Goal: Task Accomplishment & Management: Complete application form

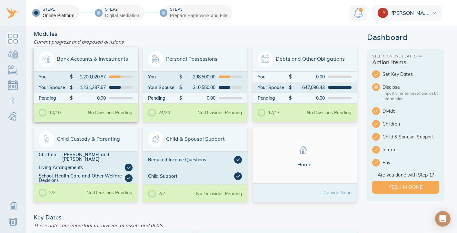
click at [96, 77] on div "1,200,020.87" at bounding box center [89, 76] width 33 height 5
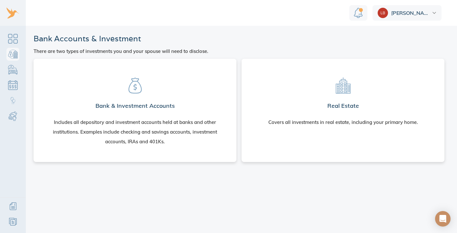
click at [106, 76] on section "Bank & Investment Accounts Includes all depository and investment accounts held…" at bounding box center [135, 109] width 193 height 90
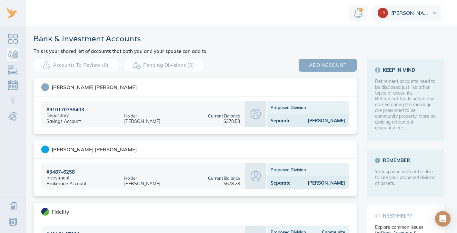
click at [342, 64] on span "add account" at bounding box center [327, 65] width 37 height 8
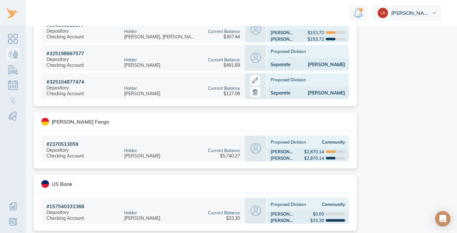
scroll to position [405, 0]
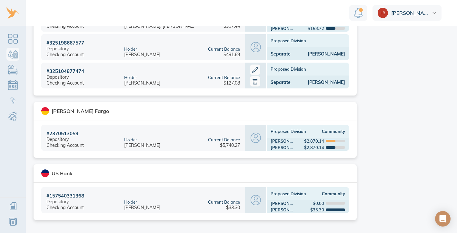
click at [154, 195] on div "Holder Michael Greenzeiger" at bounding box center [159, 200] width 81 height 26
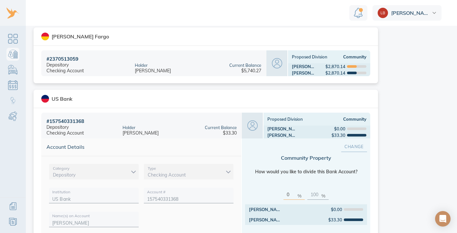
scroll to position [487, 0]
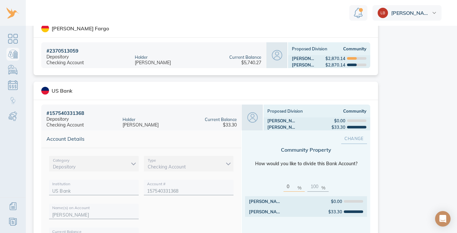
click at [357, 140] on span "Change" at bounding box center [354, 138] width 5 height 7
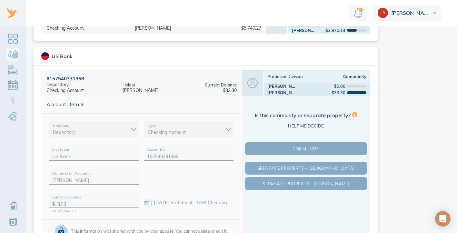
scroll to position [520, 0]
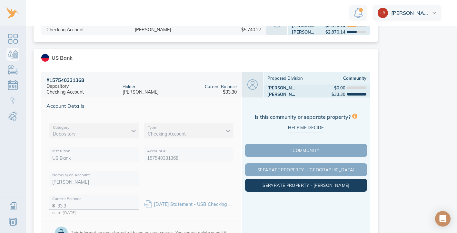
click at [319, 185] on span "Separate Property - Michael" at bounding box center [305, 185] width 119 height 5
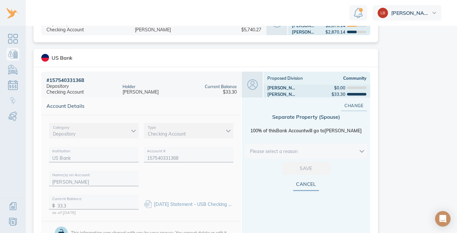
click at [311, 168] on div "Separate Property ( Spouse ) 100% of this Bank Account will go to Michael Pleas…" at bounding box center [306, 138] width 122 height 74
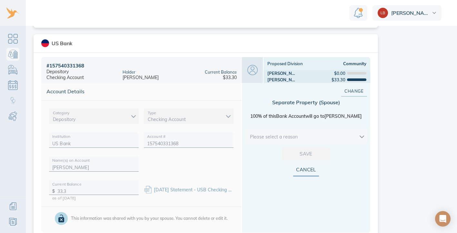
scroll to position [560, 0]
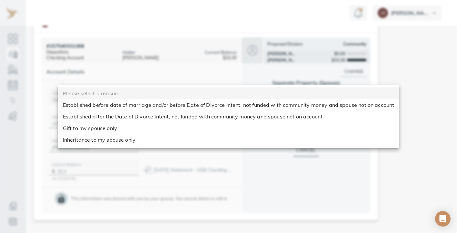
click at [310, 116] on body "Linnea Bank & Investment Accounts This is your shared list of accounts that bot…" at bounding box center [228, 116] width 457 height 233
click at [141, 115] on li "Established after the Date of Divorce Intent, not funded with community money a…" at bounding box center [229, 117] width 342 height 12
type input "after_dos"
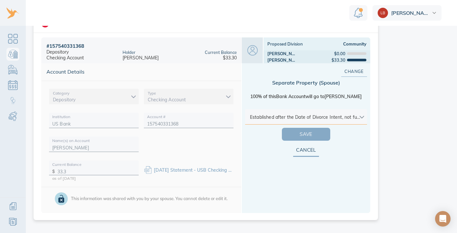
click at [291, 128] on button "Save" at bounding box center [306, 134] width 48 height 13
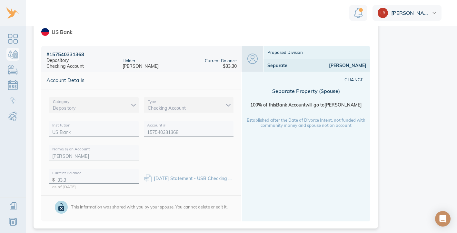
scroll to position [547, 0]
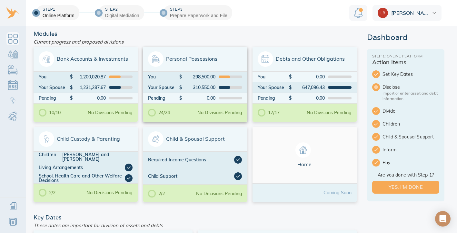
click at [203, 82] on div "You $ 298,500.00" at bounding box center [195, 77] width 104 height 10
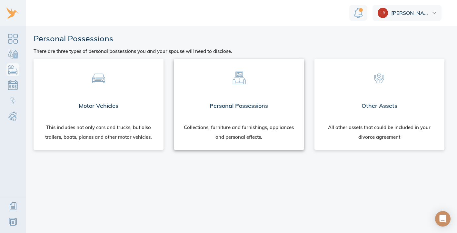
click at [251, 94] on div at bounding box center [239, 76] width 130 height 35
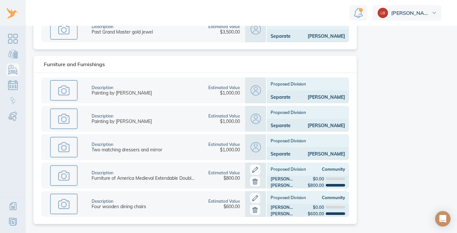
scroll to position [201, 0]
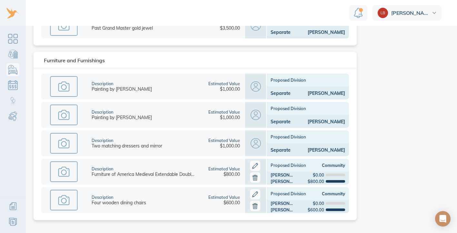
click at [251, 205] on icon at bounding box center [255, 206] width 8 height 8
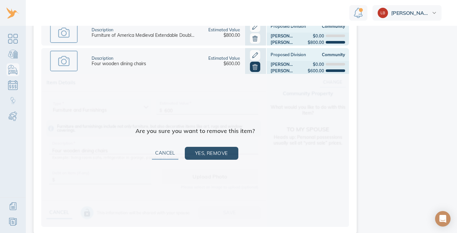
scroll to position [339, 0]
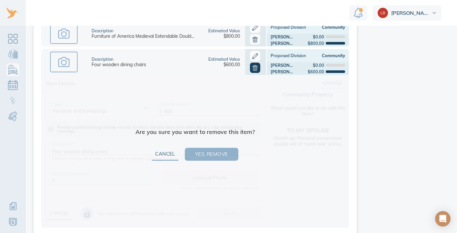
click at [221, 154] on span "Yes, remove" at bounding box center [211, 154] width 33 height 8
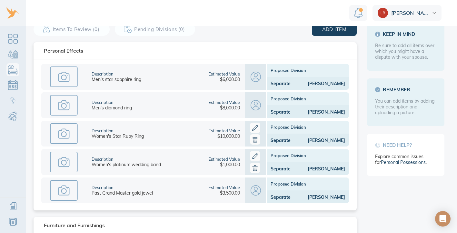
scroll to position [0, 0]
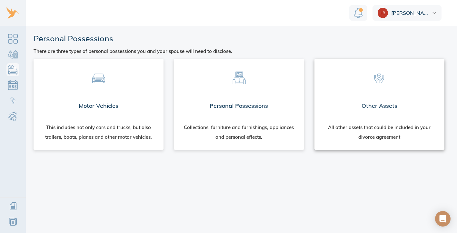
click at [333, 130] on div "All other assets that could be included in your divorce agreement" at bounding box center [379, 133] width 130 height 32
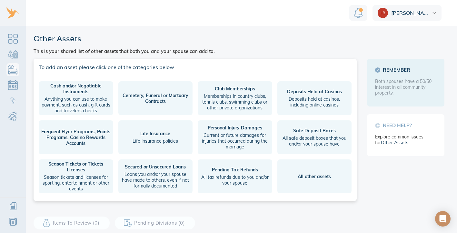
click at [82, 135] on button "Frequent Flyer Programs, Points Programs, Casino Rewards Accounts" at bounding box center [76, 137] width 74 height 34
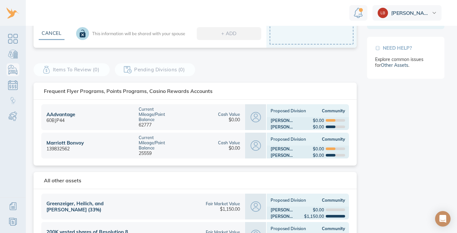
scroll to position [157, 0]
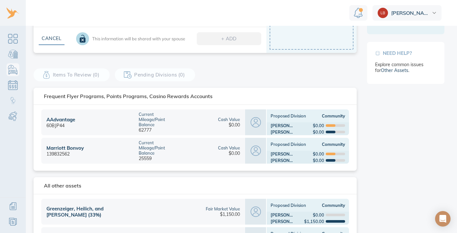
click at [224, 118] on div "Cash Value" at bounding box center [229, 119] width 22 height 5
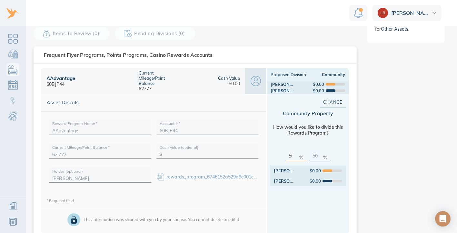
scroll to position [186, 0]
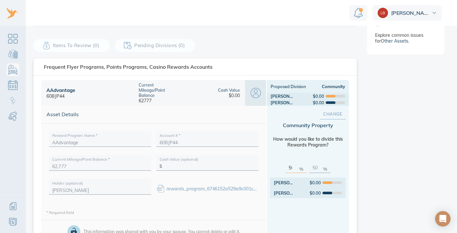
click at [330, 114] on span "Change" at bounding box center [332, 113] width 5 height 7
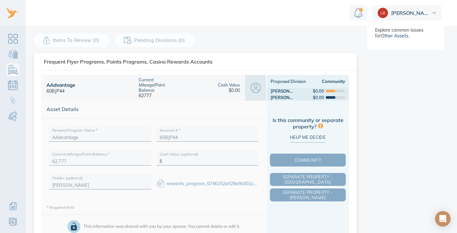
scroll to position [192, 0]
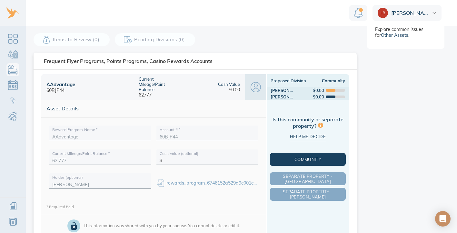
click at [309, 158] on span "Community" at bounding box center [307, 159] width 73 height 5
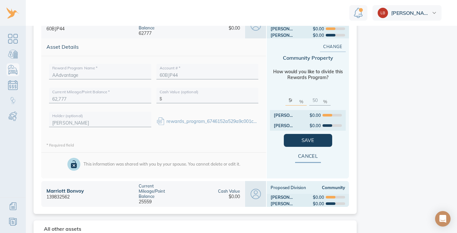
scroll to position [256, 0]
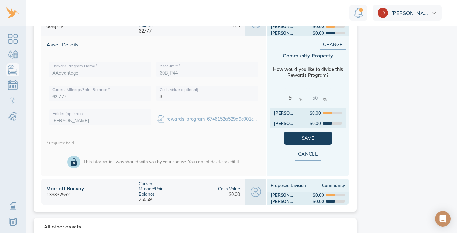
click at [289, 99] on input "50" at bounding box center [293, 97] width 8 height 10
drag, startPoint x: 285, startPoint y: 98, endPoint x: 320, endPoint y: 98, distance: 34.5
click at [320, 98] on div "50 % 50 %" at bounding box center [308, 98] width 76 height 20
click at [289, 98] on input "50" at bounding box center [293, 97] width 8 height 10
drag, startPoint x: 291, startPoint y: 98, endPoint x: 280, endPoint y: 98, distance: 10.6
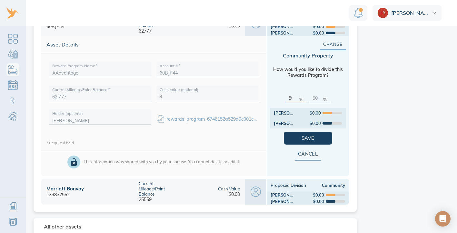
click at [280, 98] on div "50 % 50 %" at bounding box center [308, 98] width 76 height 20
type input "1"
type input "99"
type input "10"
type input "90"
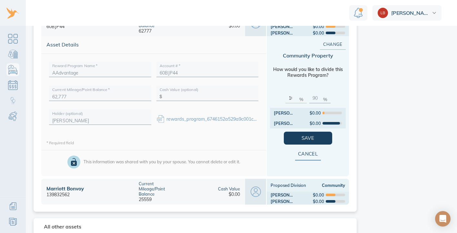
type input "100"
type input "0"
type input "10"
type input "90"
type input "1"
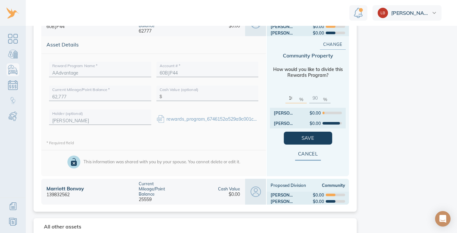
type input "99"
type input "0"
type input "100"
type input "0"
click at [313, 136] on span "Save" at bounding box center [308, 138] width 28 height 8
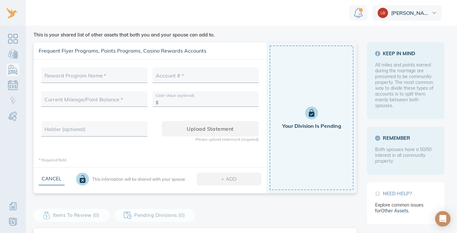
scroll to position [0, 0]
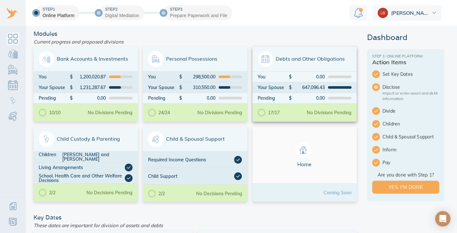
click at [311, 54] on span "Debts and Other Obligations" at bounding box center [305, 58] width 94 height 15
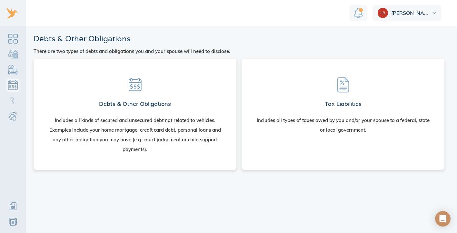
click at [168, 103] on h2 "Debts & Other Obligations" at bounding box center [135, 103] width 72 height 13
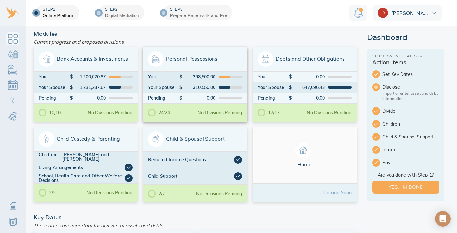
click at [222, 98] on div at bounding box center [231, 98] width 24 height 3
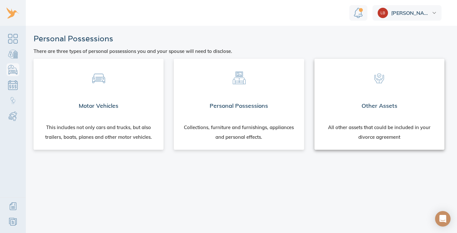
click at [397, 92] on div at bounding box center [379, 76] width 130 height 35
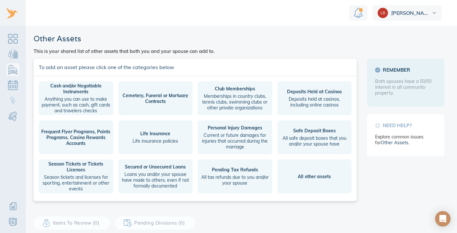
click at [54, 135] on button "Frequent Flyer Programs, Points Programs, Casino Rewards Accounts" at bounding box center [76, 137] width 74 height 34
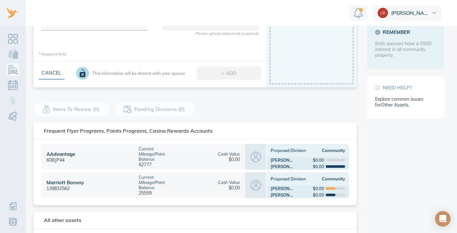
scroll to position [200, 0]
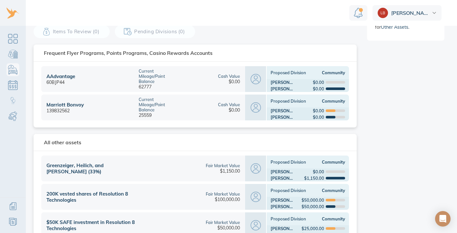
click at [298, 110] on div "$0.00" at bounding box center [319, 110] width 52 height 5
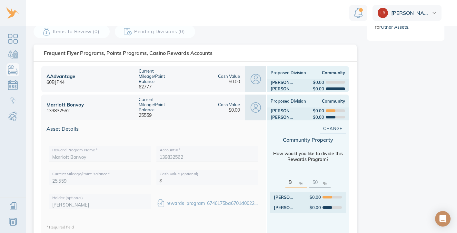
drag, startPoint x: 289, startPoint y: 182, endPoint x: 284, endPoint y: 182, distance: 4.8
click at [285, 182] on div "50 %" at bounding box center [295, 179] width 21 height 15
drag, startPoint x: 293, startPoint y: 182, endPoint x: 281, endPoint y: 182, distance: 11.9
click at [281, 182] on div "50 % 50 %" at bounding box center [308, 182] width 76 height 20
type input "0"
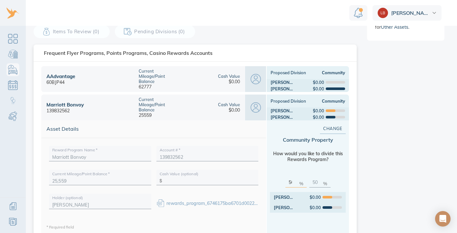
type input "100"
type input "0"
click at [299, 221] on span "Save" at bounding box center [308, 222] width 28 height 8
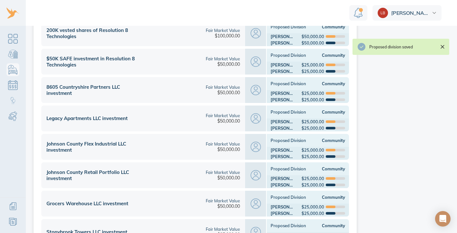
scroll to position [505, 0]
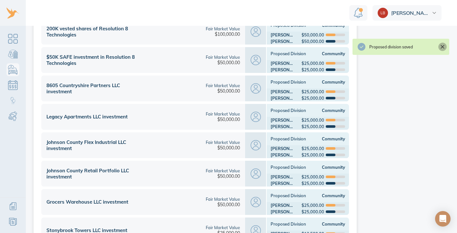
click at [444, 46] on icon "Close" at bounding box center [442, 47] width 6 height 6
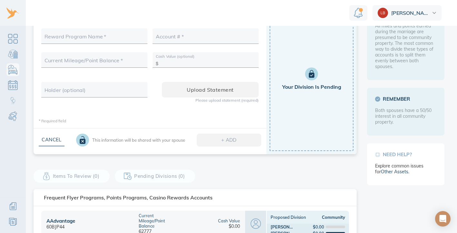
scroll to position [0, 0]
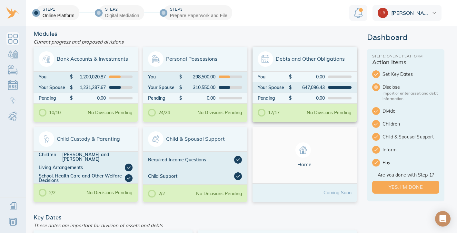
click at [299, 61] on span "Debts and Other Obligations" at bounding box center [305, 58] width 94 height 15
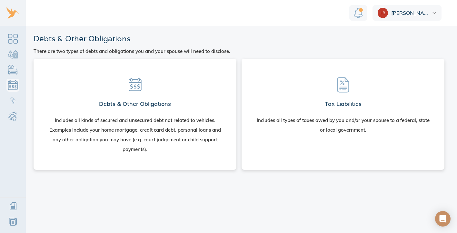
click at [178, 111] on section "Debts & Other Obligations Includes all kinds of secured and unsecured debt not …" at bounding box center [135, 113] width 193 height 98
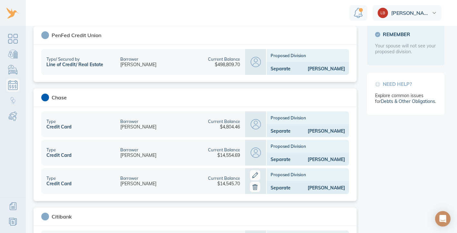
scroll to position [113, 0]
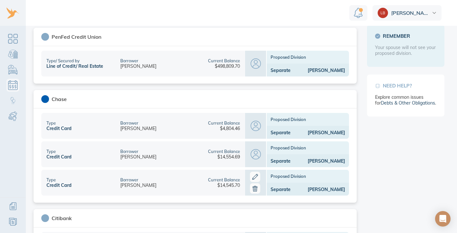
click at [296, 59] on div "Proposed Division" at bounding box center [308, 57] width 82 height 13
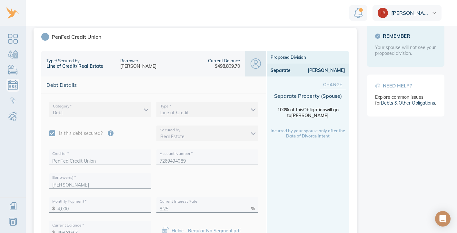
click at [330, 84] on span "Change" at bounding box center [332, 84] width 5 height 7
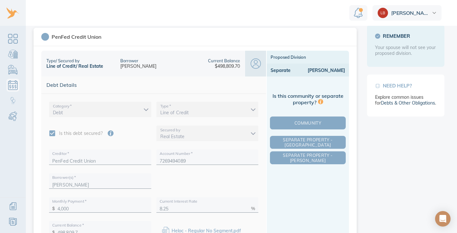
click at [305, 115] on div "Community Separate Property - [GEOGRAPHIC_DATA] Separate Property - [PERSON_NAM…" at bounding box center [308, 140] width 76 height 50
click at [305, 121] on span "Community" at bounding box center [307, 122] width 73 height 5
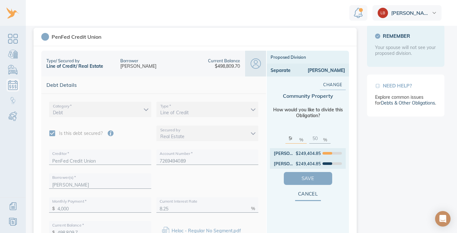
click at [301, 178] on span "Save" at bounding box center [308, 178] width 28 height 8
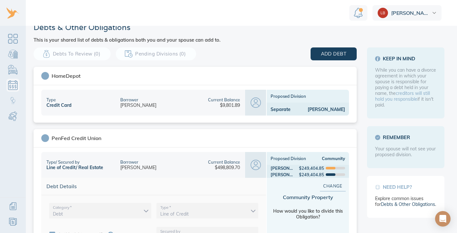
scroll to position [12, 0]
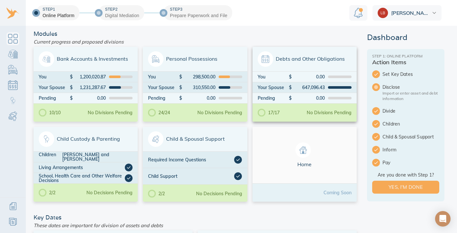
click at [320, 88] on div "647,096.43" at bounding box center [308, 87] width 33 height 5
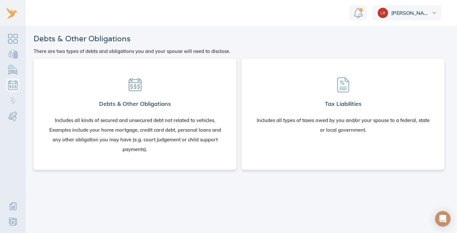
click at [156, 132] on div "Includes all kinds of secured and unsecured debt not related to vehicles. Examp…" at bounding box center [134, 134] width 177 height 39
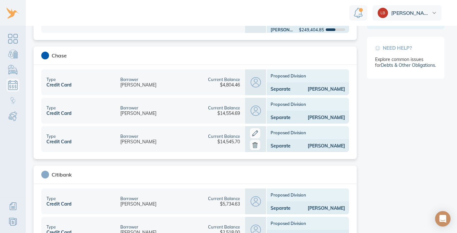
scroll to position [162, 0]
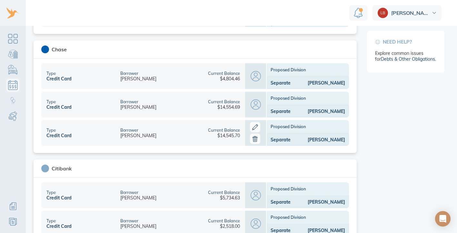
click at [295, 80] on div "[PERSON_NAME]" at bounding box center [318, 83] width 55 height 6
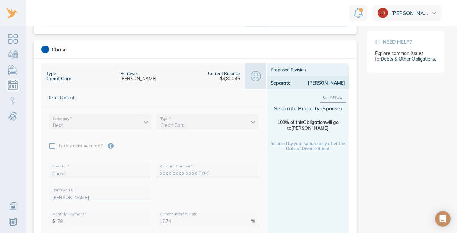
click at [330, 100] on span "Change" at bounding box center [332, 97] width 5 height 7
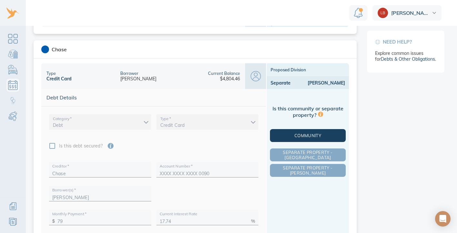
click at [313, 139] on button "Community" at bounding box center [308, 135] width 76 height 13
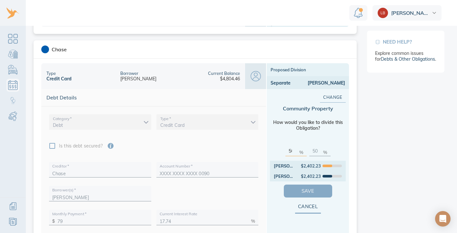
click at [304, 190] on span "Save" at bounding box center [308, 191] width 28 height 8
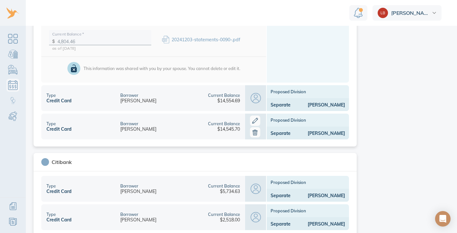
scroll to position [372, 0]
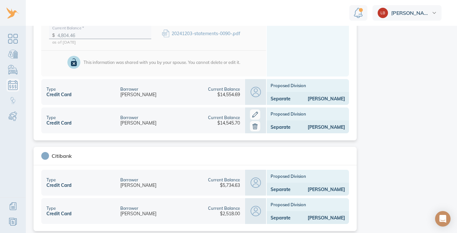
click at [293, 97] on div "Michael" at bounding box center [318, 99] width 55 height 6
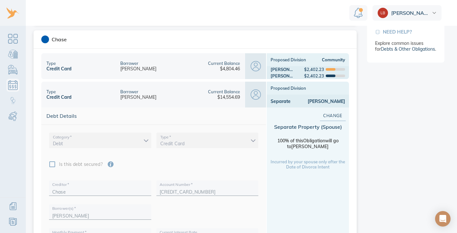
scroll to position [171, 0]
click at [330, 115] on span "Change" at bounding box center [332, 116] width 5 height 7
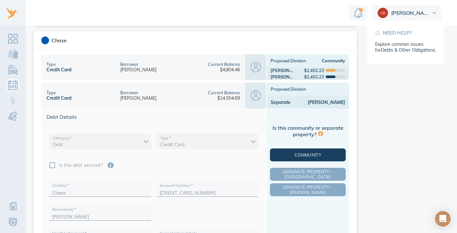
click at [308, 157] on span "Community" at bounding box center [307, 154] width 73 height 5
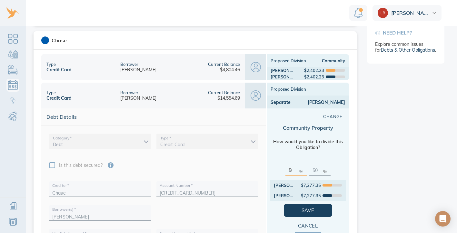
click at [289, 169] on input "50" at bounding box center [293, 169] width 8 height 10
drag, startPoint x: 290, startPoint y: 170, endPoint x: 283, endPoint y: 170, distance: 7.1
click at [285, 170] on div "50 %" at bounding box center [295, 167] width 21 height 15
type input "0"
type input "100"
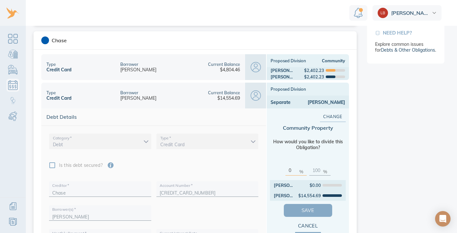
click at [311, 209] on span "Save" at bounding box center [308, 210] width 28 height 8
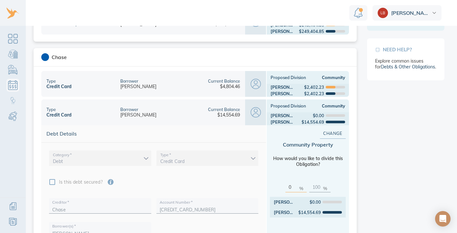
scroll to position [150, 0]
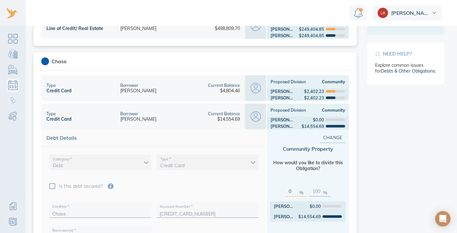
click at [290, 191] on input "0" at bounding box center [293, 190] width 8 height 10
drag, startPoint x: 290, startPoint y: 191, endPoint x: 283, endPoint y: 191, distance: 7.1
click at [285, 191] on div "0 %" at bounding box center [295, 188] width 21 height 15
type input "1"
type input "99"
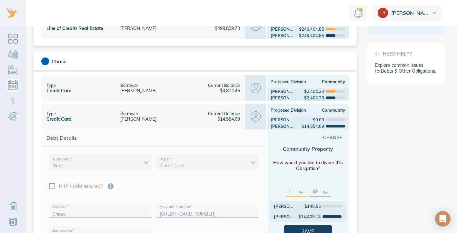
type input "10"
type input "90"
type input "100"
type input "0"
type input "100"
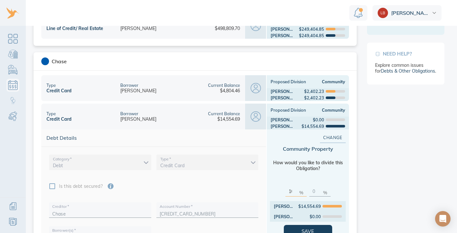
click at [233, 88] on div "$4,804.46" at bounding box center [230, 91] width 20 height 6
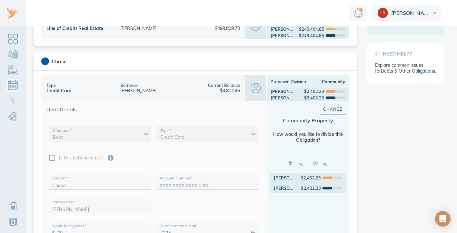
drag, startPoint x: 293, startPoint y: 163, endPoint x: 281, endPoint y: 162, distance: 11.9
click at [281, 162] on div "50 % 50 %" at bounding box center [308, 163] width 76 height 20
type input "0"
type input "100"
type input "0"
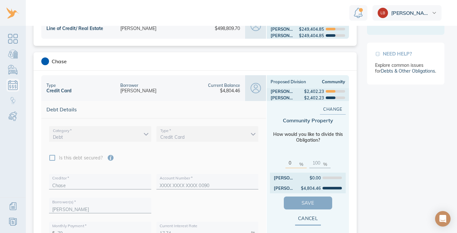
click at [304, 202] on span "Save" at bounding box center [308, 203] width 28 height 8
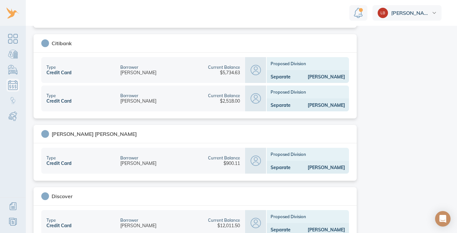
scroll to position [485, 0]
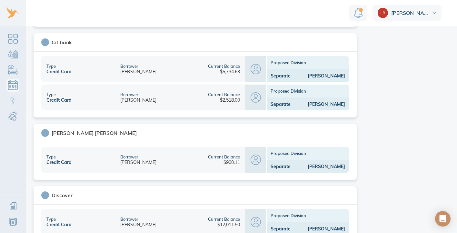
click at [233, 75] on div "Current Balance $5,734.63" at bounding box center [222, 69] width 45 height 26
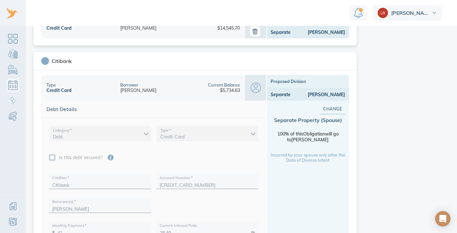
scroll to position [264, 0]
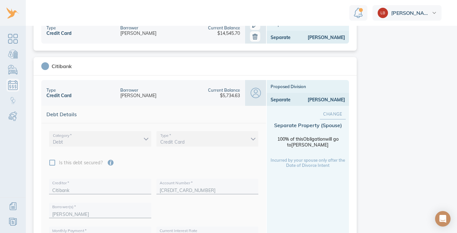
click at [330, 114] on span "Change" at bounding box center [332, 113] width 5 height 7
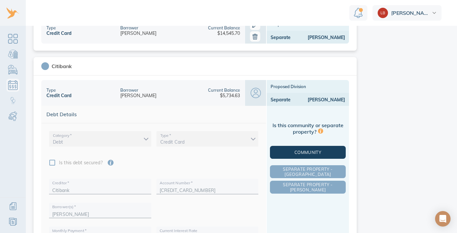
click at [308, 153] on span "Community" at bounding box center [307, 152] width 73 height 5
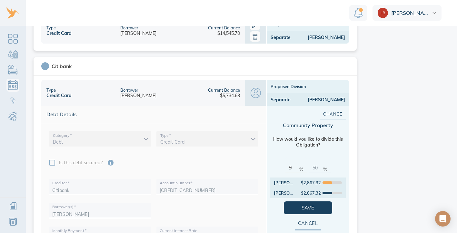
drag, startPoint x: 293, startPoint y: 168, endPoint x: 279, endPoint y: 166, distance: 13.9
click at [279, 166] on div "50 % 50 %" at bounding box center [308, 167] width 76 height 20
type input "0"
type input "100"
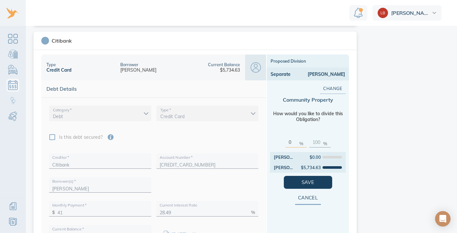
scroll to position [301, 0]
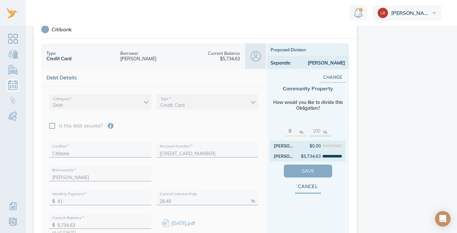
type input "0"
click at [295, 173] on span "Save" at bounding box center [308, 171] width 28 height 8
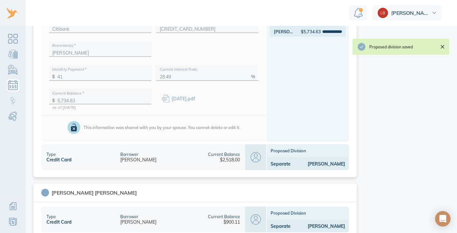
scroll to position [428, 0]
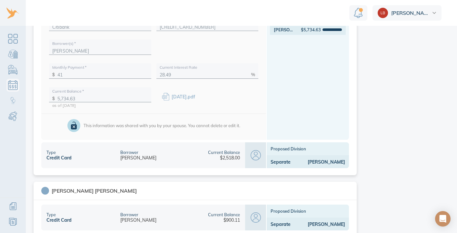
click at [261, 155] on div at bounding box center [255, 155] width 21 height 26
click at [205, 153] on div "Current Balance $2,518.00" at bounding box center [222, 155] width 45 height 26
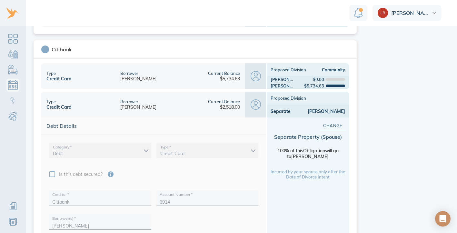
scroll to position [275, 0]
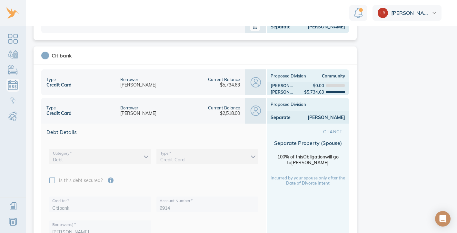
click at [330, 131] on span "Change" at bounding box center [332, 131] width 5 height 7
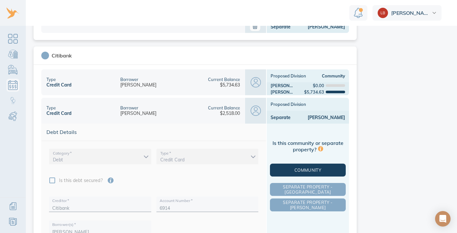
click at [314, 173] on button "Community" at bounding box center [308, 170] width 76 height 13
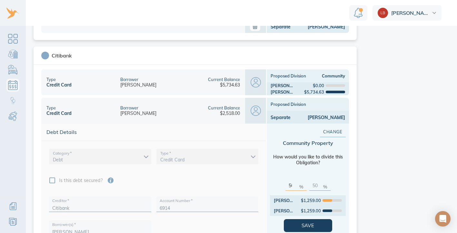
drag, startPoint x: 292, startPoint y: 187, endPoint x: 280, endPoint y: 185, distance: 11.5
click at [280, 185] on div "50 % 50 %" at bounding box center [308, 185] width 76 height 20
type input "0"
type input "100"
type input "0"
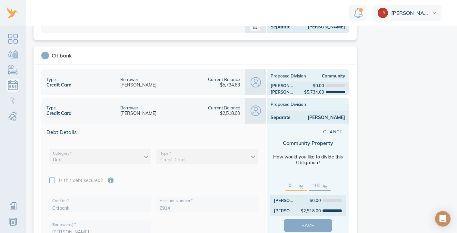
click at [303, 225] on span "Save" at bounding box center [308, 225] width 28 height 8
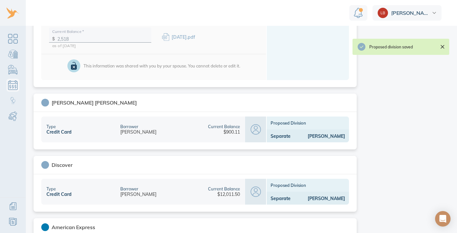
scroll to position [516, 0]
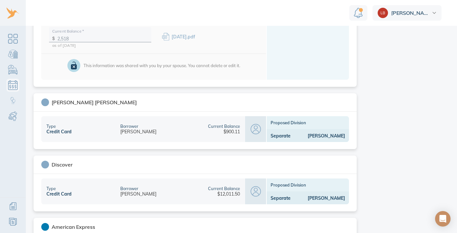
click at [288, 128] on div "Proposed Division" at bounding box center [308, 122] width 82 height 13
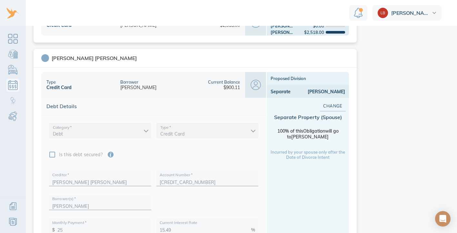
scroll to position [361, 0]
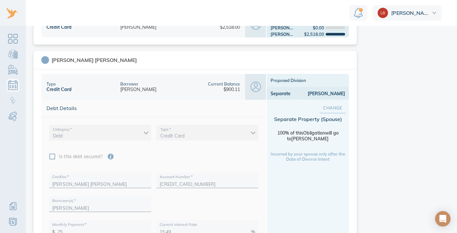
click at [330, 110] on span "Change" at bounding box center [332, 107] width 5 height 7
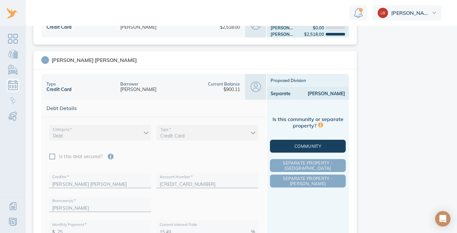
click at [313, 146] on span "Community" at bounding box center [307, 146] width 73 height 5
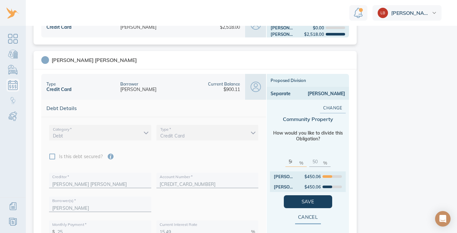
drag, startPoint x: 293, startPoint y: 159, endPoint x: 275, endPoint y: 158, distance: 17.4
click at [278, 158] on div "50 % 50 %" at bounding box center [308, 161] width 76 height 20
type input "0"
type input "100"
type input "0"
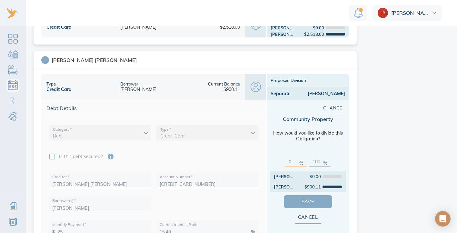
click at [307, 198] on span "Save" at bounding box center [308, 201] width 28 height 8
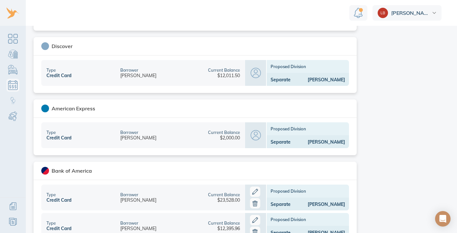
scroll to position [635, 0]
click at [284, 78] on div "Separate" at bounding box center [281, 79] width 20 height 6
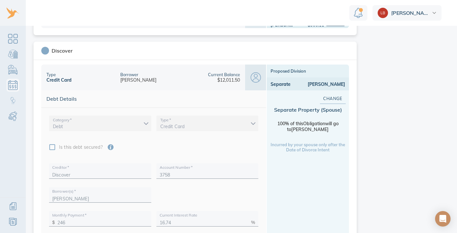
scroll to position [427, 0]
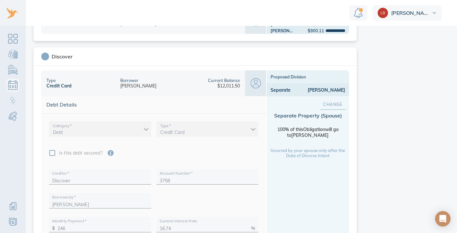
click at [330, 103] on span "Change" at bounding box center [332, 104] width 5 height 7
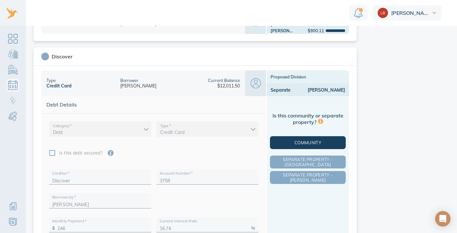
click at [298, 142] on span "Community" at bounding box center [307, 142] width 73 height 5
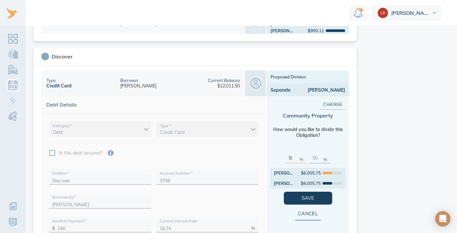
drag, startPoint x: 292, startPoint y: 158, endPoint x: 273, endPoint y: 157, distance: 18.4
click at [273, 157] on div "50 % 50 %" at bounding box center [308, 158] width 76 height 20
type input "0"
type input "100"
type input "0"
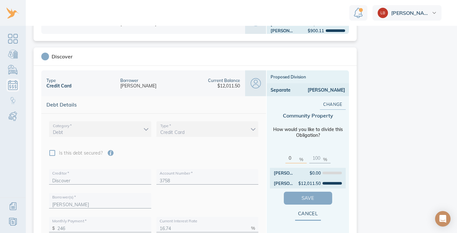
click at [320, 200] on button "Save" at bounding box center [308, 198] width 48 height 13
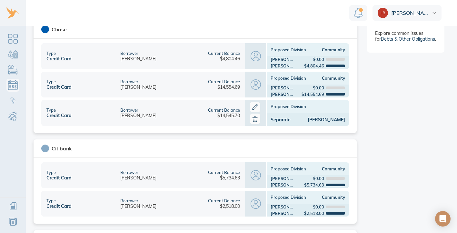
scroll to position [176, 0]
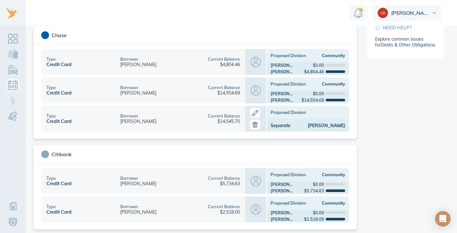
click at [239, 121] on div "Current Balance $14,545.70" at bounding box center [222, 119] width 45 height 26
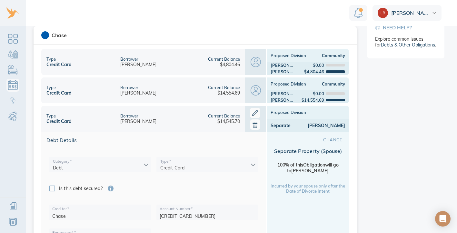
click at [330, 142] on span "Change" at bounding box center [332, 139] width 5 height 7
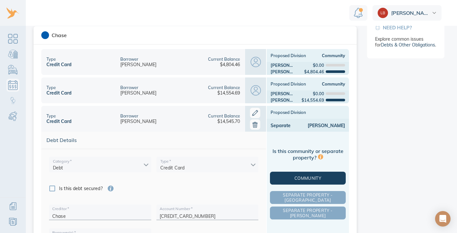
click at [322, 181] on button "Community" at bounding box center [308, 178] width 76 height 13
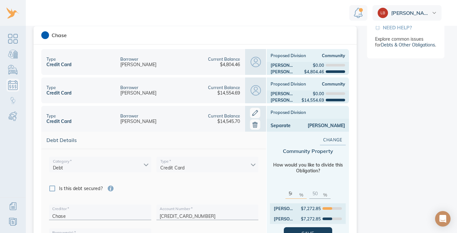
click at [292, 194] on input "50" at bounding box center [293, 192] width 8 height 10
drag, startPoint x: 292, startPoint y: 194, endPoint x: 266, endPoint y: 193, distance: 26.1
click at [267, 193] on div "Change Community Property How would you like to divide this Obligation? 50 % 50…" at bounding box center [308, 234] width 82 height 204
type input "1"
type input "99"
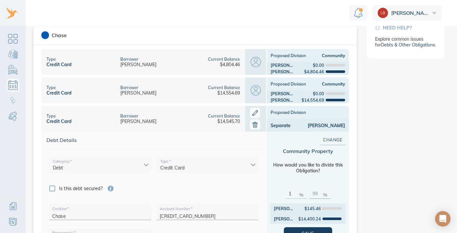
type input "10"
type input "90"
type input "100"
type input "0"
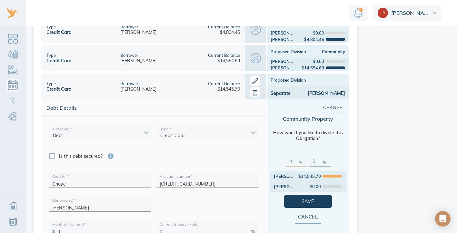
scroll to position [229, 0]
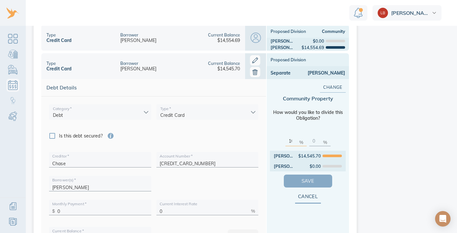
type input "100"
click at [294, 181] on span "Save" at bounding box center [308, 181] width 28 height 8
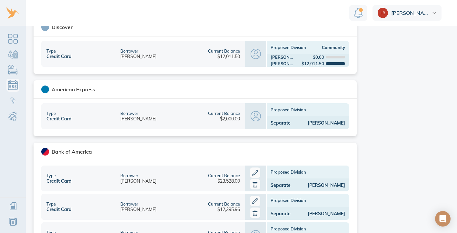
scroll to position [667, 0]
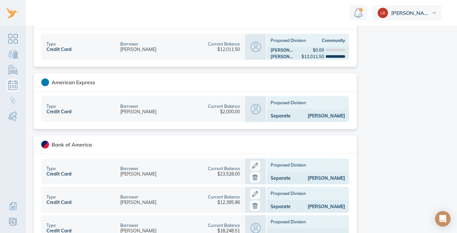
click at [226, 115] on div "Current Balance $2,000.00" at bounding box center [222, 109] width 45 height 26
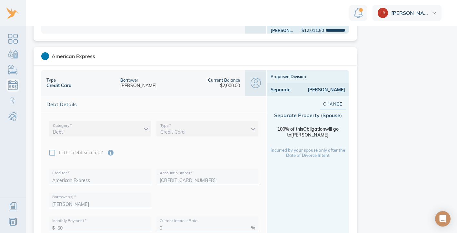
scroll to position [485, 0]
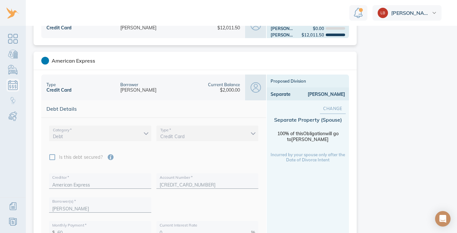
click at [330, 107] on span "Change" at bounding box center [332, 108] width 5 height 7
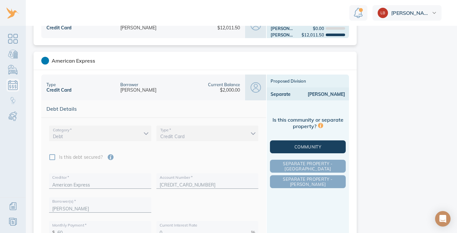
click at [303, 146] on span "Community" at bounding box center [307, 146] width 73 height 5
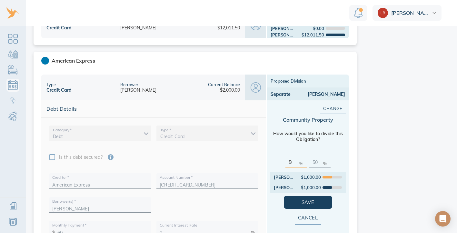
drag, startPoint x: 290, startPoint y: 160, endPoint x: 279, endPoint y: 160, distance: 11.0
click at [279, 160] on div "50 % 50 %" at bounding box center [308, 162] width 76 height 20
type input "0"
type input "100"
type input "0"
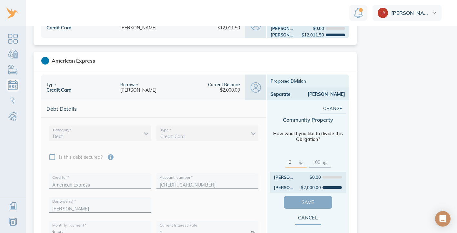
click at [309, 204] on span "Save" at bounding box center [308, 202] width 28 height 8
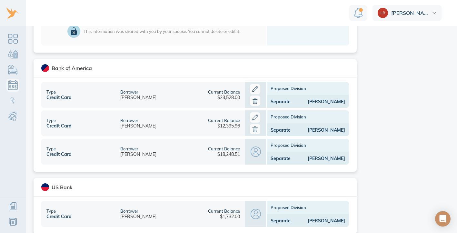
scroll to position [746, 0]
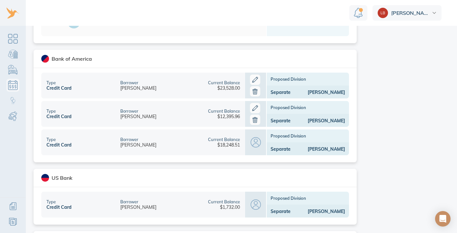
click at [295, 81] on div "Proposed Division" at bounding box center [308, 79] width 82 height 13
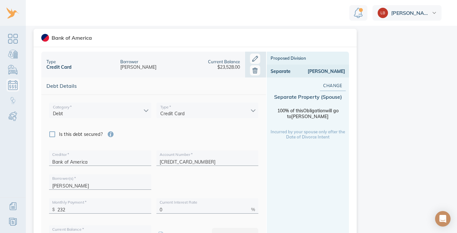
scroll to position [569, 0]
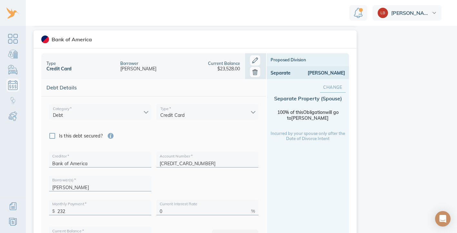
click at [330, 89] on span "Change" at bounding box center [332, 87] width 5 height 7
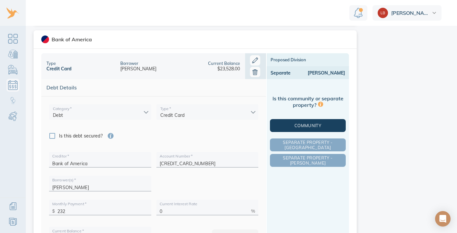
click at [310, 124] on span "Community" at bounding box center [307, 125] width 73 height 5
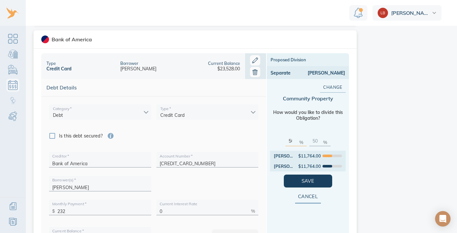
drag, startPoint x: 292, startPoint y: 142, endPoint x: 280, endPoint y: 142, distance: 11.9
click at [280, 142] on div "50 % 50 %" at bounding box center [308, 141] width 76 height 20
type input "1"
type input "99"
type input "10"
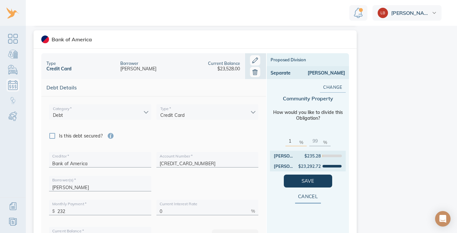
type input "90"
type input "100"
type input "0"
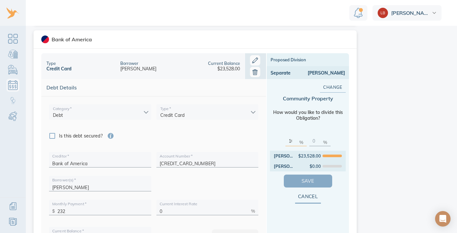
type input "100"
click at [303, 180] on span "Save" at bounding box center [308, 181] width 28 height 8
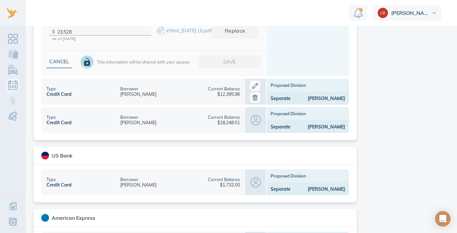
scroll to position [788, 0]
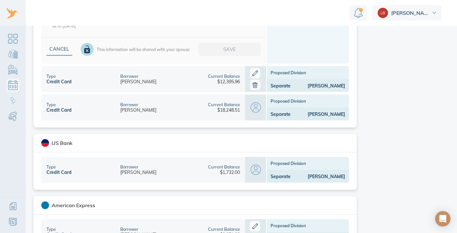
click at [308, 75] on div "Proposed Division" at bounding box center [308, 72] width 82 height 13
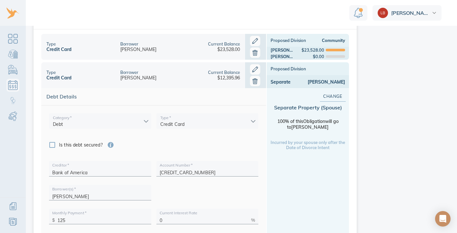
scroll to position [582, 0]
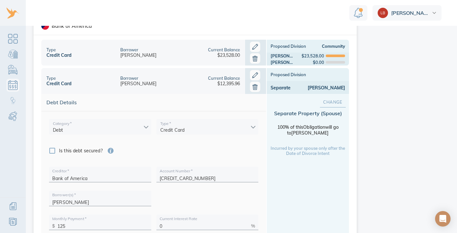
click at [330, 101] on span "Change" at bounding box center [332, 101] width 5 height 7
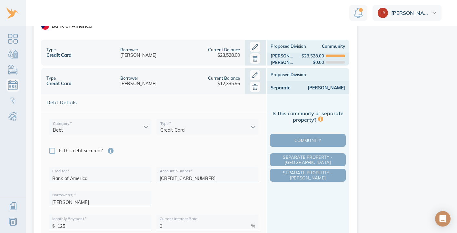
click at [308, 133] on div "Community Separate Property - Linnea Separate Property - Michael" at bounding box center [308, 158] width 76 height 50
click at [308, 137] on button "Community" at bounding box center [308, 140] width 76 height 13
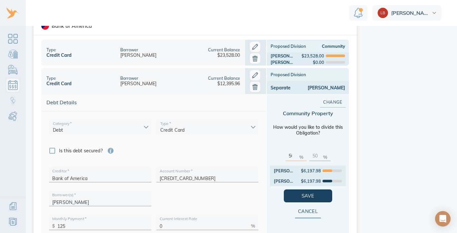
drag, startPoint x: 290, startPoint y: 156, endPoint x: 273, endPoint y: 153, distance: 17.4
click at [273, 153] on div "50 % 50 %" at bounding box center [308, 155] width 76 height 20
type input "1"
type input "99"
type input "10"
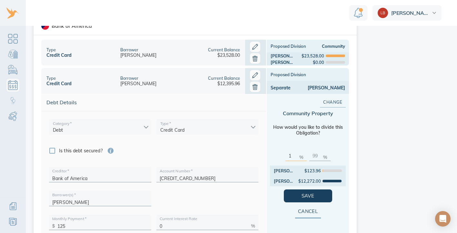
type input "90"
type input "100"
type input "0"
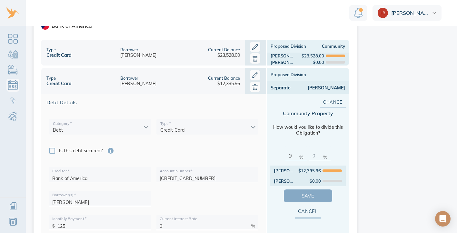
type input "100"
click at [290, 194] on button "Save" at bounding box center [308, 195] width 48 height 13
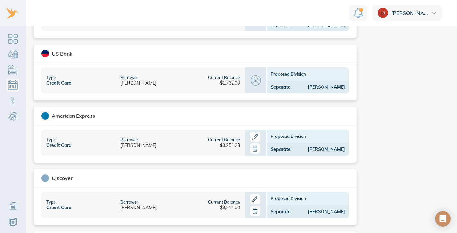
scroll to position [910, 0]
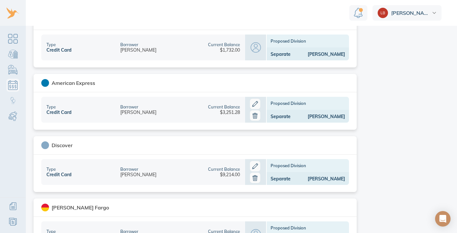
click at [282, 106] on div "Proposed Division" at bounding box center [308, 103] width 82 height 13
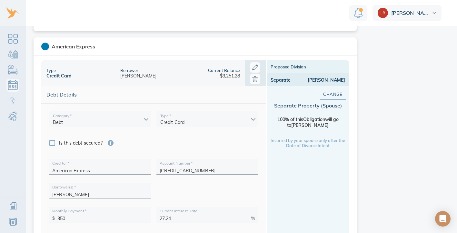
scroll to position [747, 0]
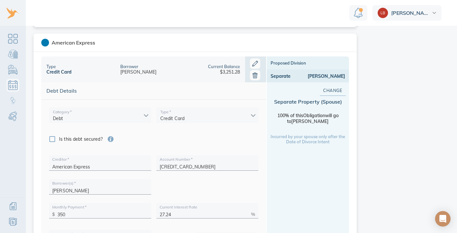
click at [327, 102] on div "Separate Property ( Spouse )" at bounding box center [308, 101] width 76 height 6
click at [331, 90] on span "Change" at bounding box center [332, 90] width 5 height 7
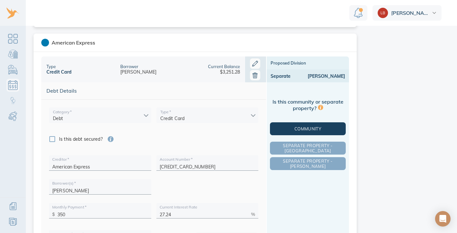
click at [306, 132] on button "Community" at bounding box center [308, 128] width 76 height 13
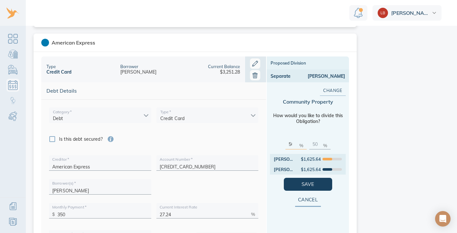
click at [292, 145] on input "50" at bounding box center [293, 143] width 8 height 10
drag, startPoint x: 292, startPoint y: 145, endPoint x: 284, endPoint y: 143, distance: 7.6
click at [285, 143] on div "50 %" at bounding box center [295, 141] width 21 height 15
type input "1"
type input "99"
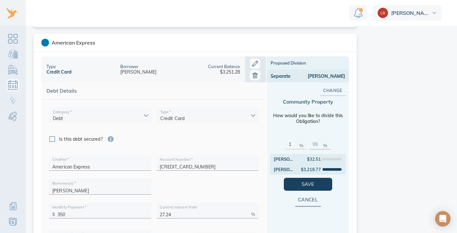
type input "10"
type input "90"
type input "100"
type input "0"
type input "100"
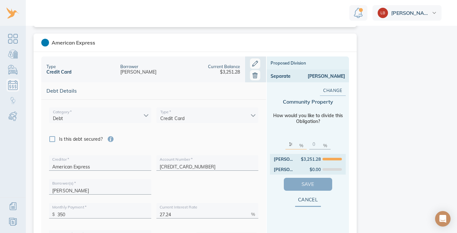
click at [303, 182] on span "Save" at bounding box center [308, 184] width 28 height 8
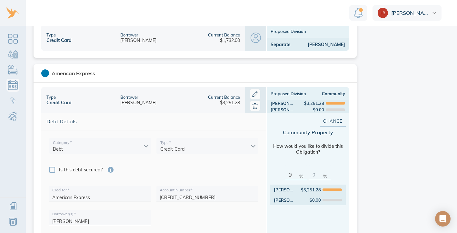
scroll to position [702, 0]
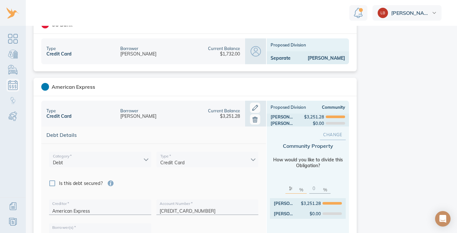
click at [334, 134] on span "Change" at bounding box center [332, 134] width 5 height 7
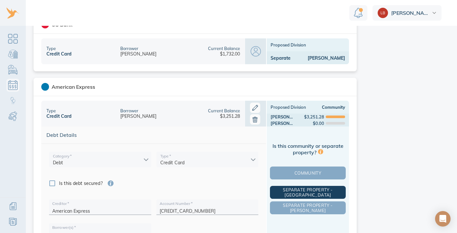
click at [314, 194] on span "Separate Property - Linnea" at bounding box center [307, 192] width 73 height 10
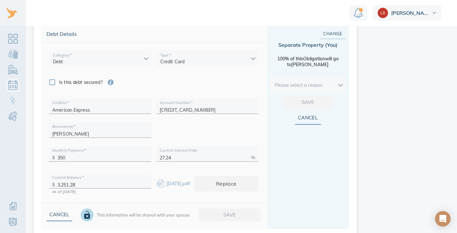
scroll to position [804, 0]
click at [305, 83] on body "Linnea Debts & Other Obligations This is your shared list of debts & obligation…" at bounding box center [228, 116] width 457 height 233
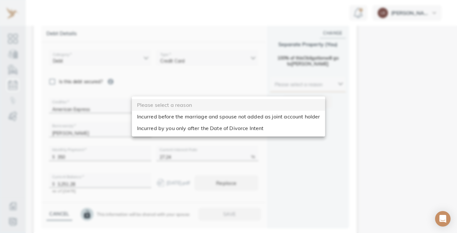
click at [275, 115] on li "Incurred before the marriage and spouse not added as joint account holder" at bounding box center [229, 117] width 194 height 12
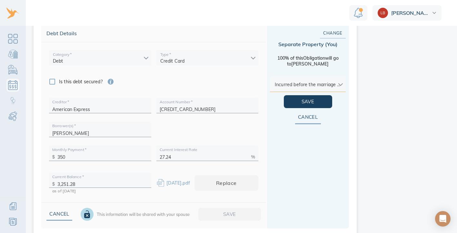
click at [293, 83] on body "Linnea Debts & Other Obligations This is your shared list of debts & obligation…" at bounding box center [228, 116] width 457 height 233
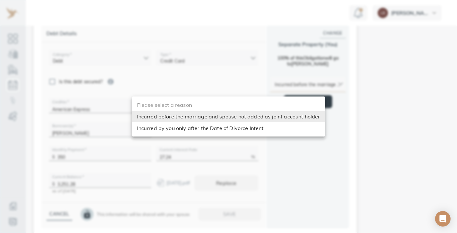
click at [265, 128] on li "Incurred by you only after the Date of Divorce Intent" at bounding box center [229, 128] width 194 height 12
type input "after_dos"
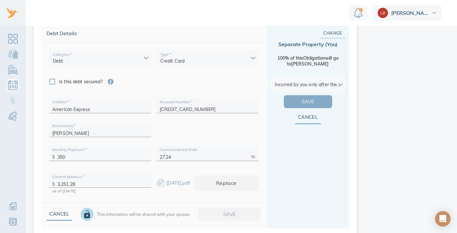
click at [301, 99] on span "Save" at bounding box center [308, 101] width 28 height 8
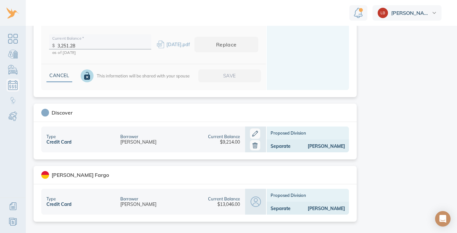
scroll to position [944, 0]
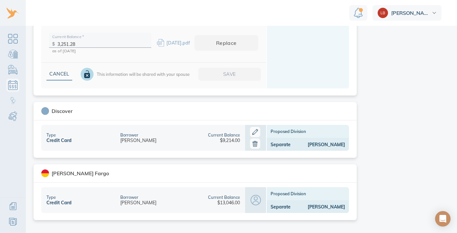
click at [253, 130] on icon at bounding box center [255, 132] width 10 height 10
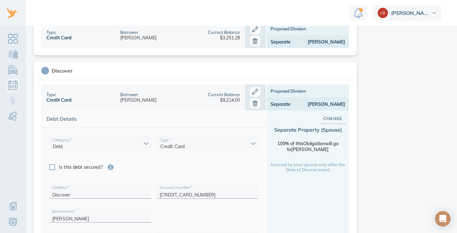
scroll to position [764, 0]
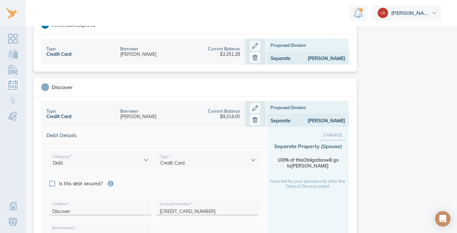
click at [330, 134] on span "Change" at bounding box center [332, 134] width 5 height 7
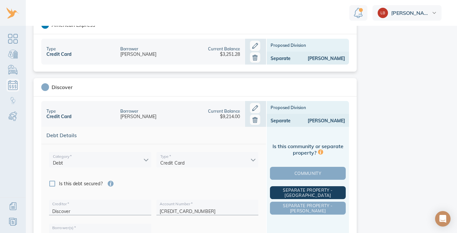
click at [330, 194] on span "Separate Property - Linnea" at bounding box center [307, 192] width 73 height 10
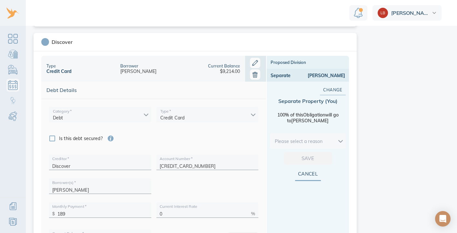
scroll to position [812, 0]
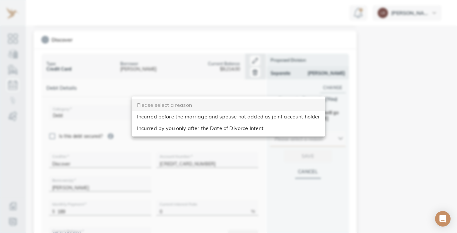
click at [316, 140] on body "Linnea Debts & Other Obligations This is your shared list of debts & obligation…" at bounding box center [228, 116] width 457 height 233
click at [297, 129] on li "Incurred by you only after the Date of Divorce Intent" at bounding box center [229, 128] width 194 height 12
type input "after_dos"
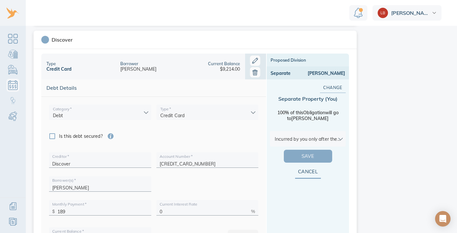
click at [302, 157] on span "Save" at bounding box center [308, 156] width 28 height 8
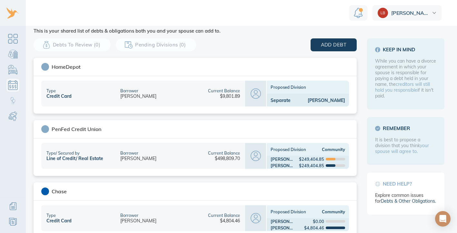
scroll to position [0, 0]
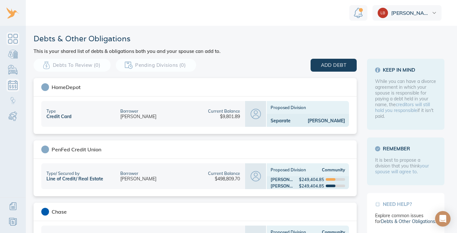
click at [15, 36] on link "Dashboard" at bounding box center [12, 38] width 13 height 13
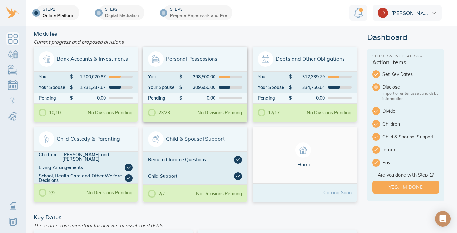
click at [165, 53] on span "Personal Possessions" at bounding box center [195, 58] width 94 height 15
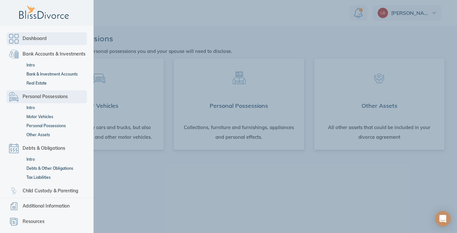
click at [25, 36] on span "Dashboard" at bounding box center [35, 39] width 24 height 8
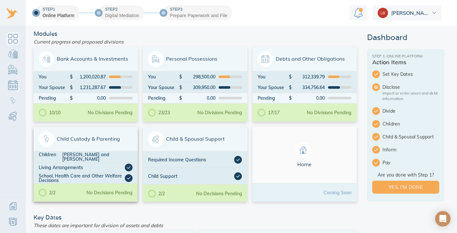
click at [96, 151] on div "Child Custody & Parenting" at bounding box center [86, 139] width 104 height 25
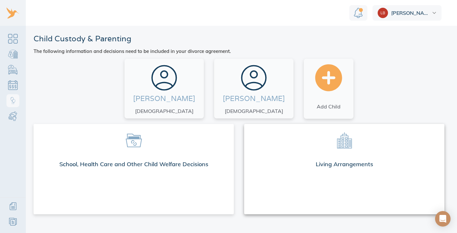
click at [318, 164] on div "Living Arrangements" at bounding box center [344, 165] width 200 height 19
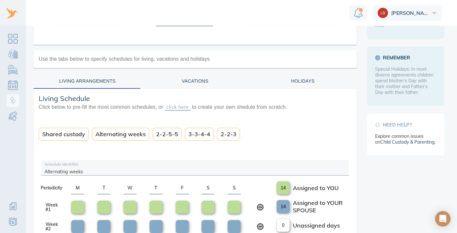
scroll to position [97, 0]
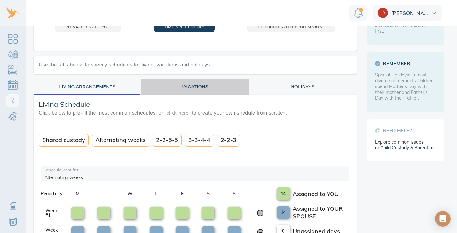
click at [207, 89] on div "Vacations" at bounding box center [195, 87] width 100 height 8
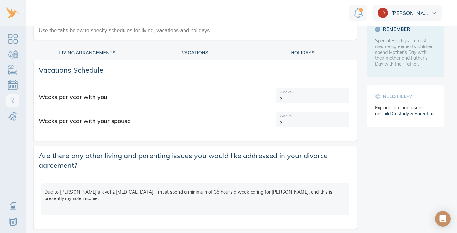
scroll to position [152, 0]
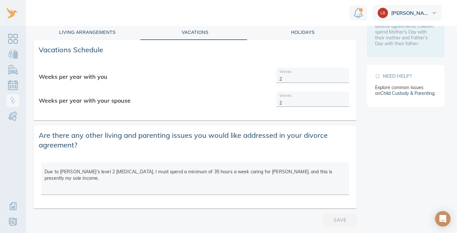
click at [296, 32] on div "Holidays" at bounding box center [303, 32] width 100 height 8
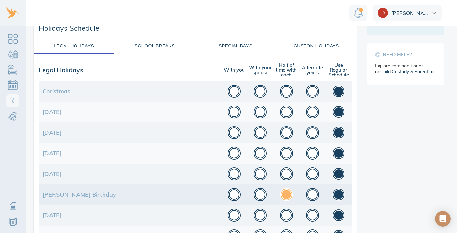
scroll to position [58, 0]
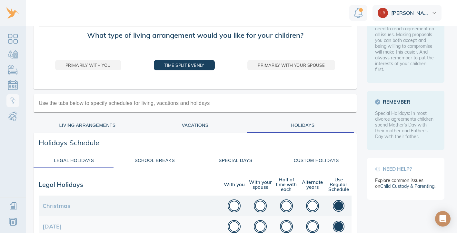
click at [160, 161] on div "School Breaks" at bounding box center [154, 160] width 73 height 8
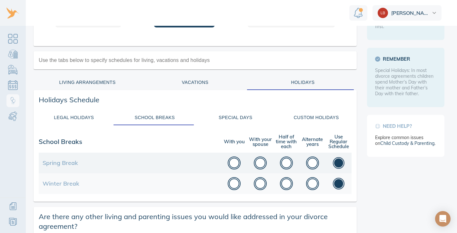
scroll to position [94, 0]
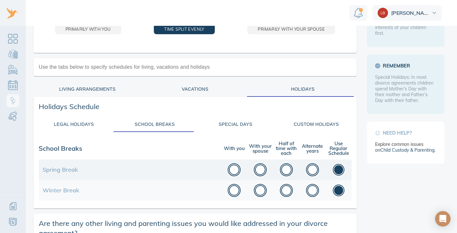
click at [237, 122] on div "Special Days" at bounding box center [235, 124] width 73 height 8
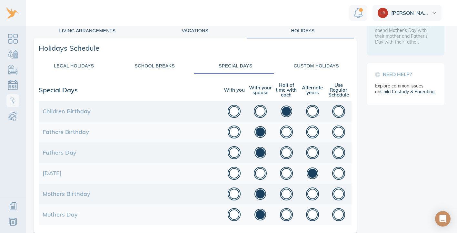
scroll to position [203, 0]
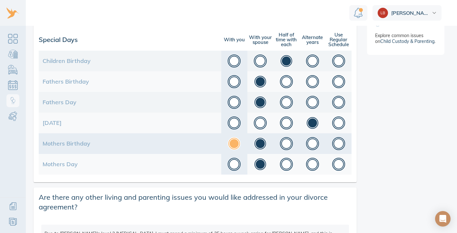
click at [233, 147] on button "button" at bounding box center [234, 143] width 13 height 13
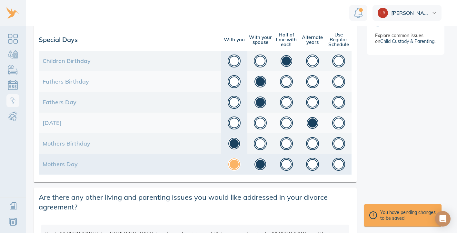
click at [233, 163] on button "button" at bounding box center [234, 164] width 13 height 13
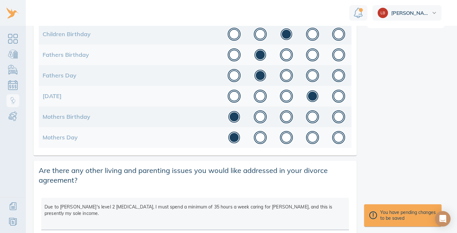
scroll to position [265, 0]
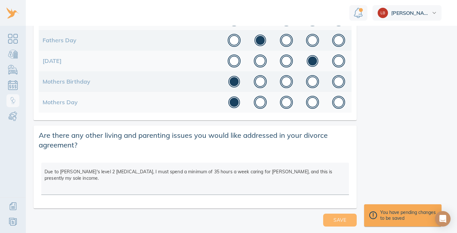
click at [334, 221] on span "Save" at bounding box center [339, 220] width 13 height 8
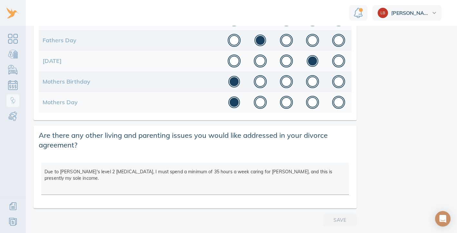
click at [334, 221] on div "Save" at bounding box center [195, 220] width 328 height 18
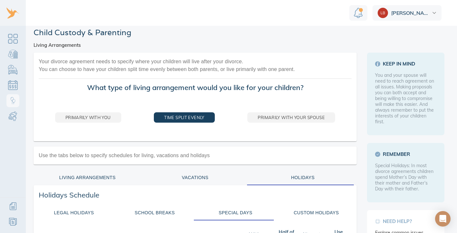
scroll to position [0, 0]
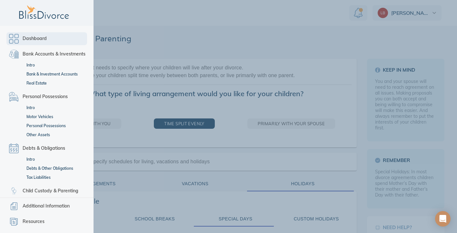
click at [38, 42] on span "Dashboard" at bounding box center [35, 39] width 24 height 8
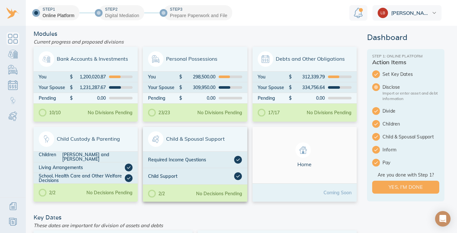
click at [173, 144] on span "Child & Spousal Support" at bounding box center [195, 138] width 94 height 15
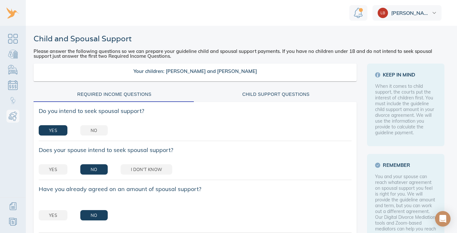
click at [248, 93] on div "Child Support Questions" at bounding box center [276, 94] width 154 height 8
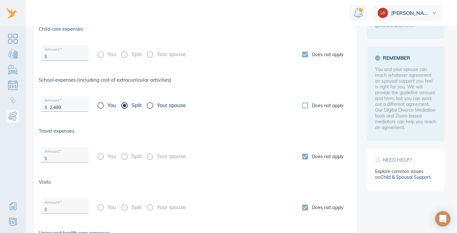
scroll to position [117, 0]
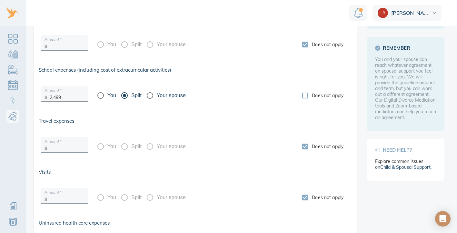
click at [302, 95] on input "Does not apply" at bounding box center [305, 96] width 14 height 14
checkbox input "true"
radio input "false"
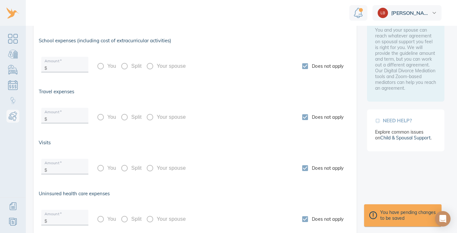
scroll to position [219, 0]
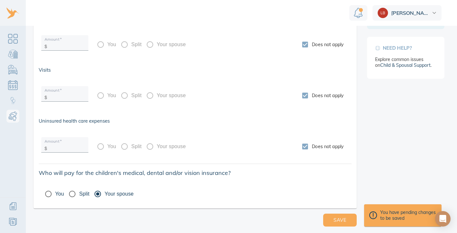
click at [339, 226] on div "Save" at bounding box center [195, 220] width 328 height 18
click at [336, 219] on span "Save" at bounding box center [339, 220] width 13 height 8
